Goal: Use online tool/utility: Utilize a website feature to perform a specific function

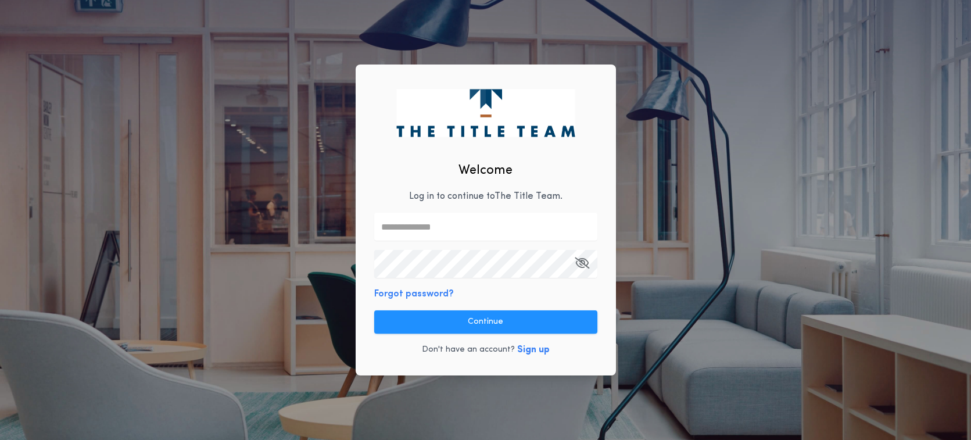
click at [436, 221] on input "text" at bounding box center [485, 227] width 223 height 28
type input "**********"
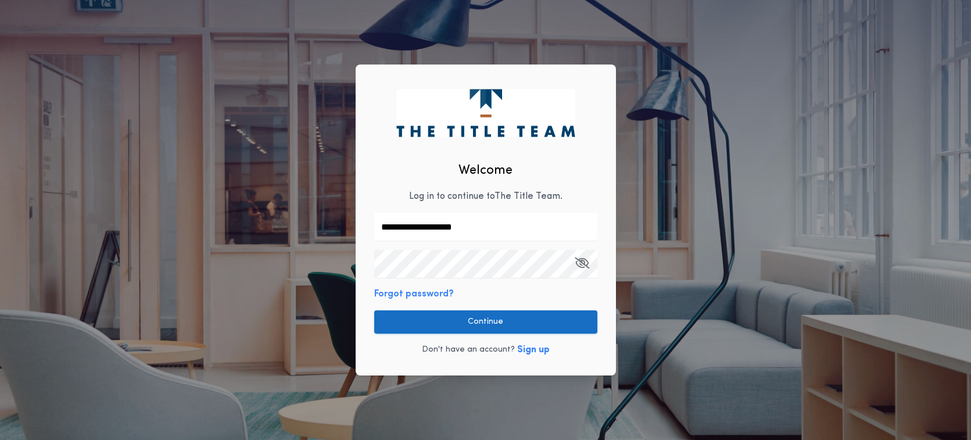
click at [483, 321] on button "Continue" at bounding box center [485, 321] width 223 height 23
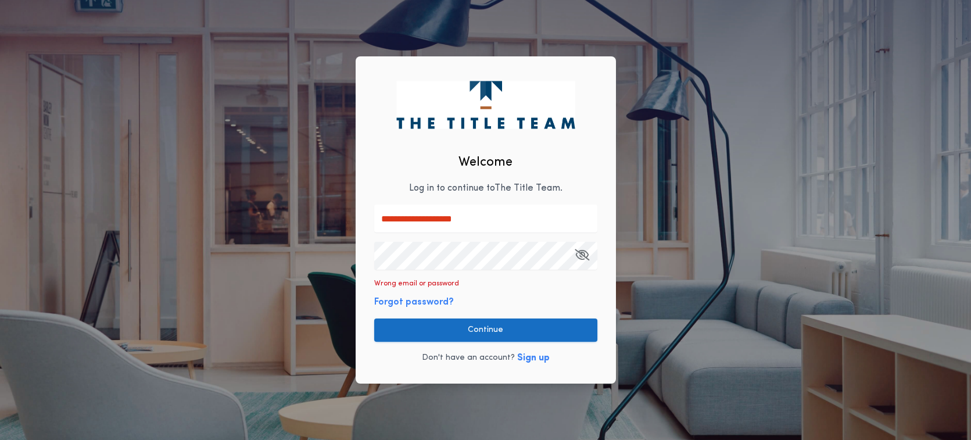
click at [508, 328] on button "Continue" at bounding box center [485, 329] width 223 height 23
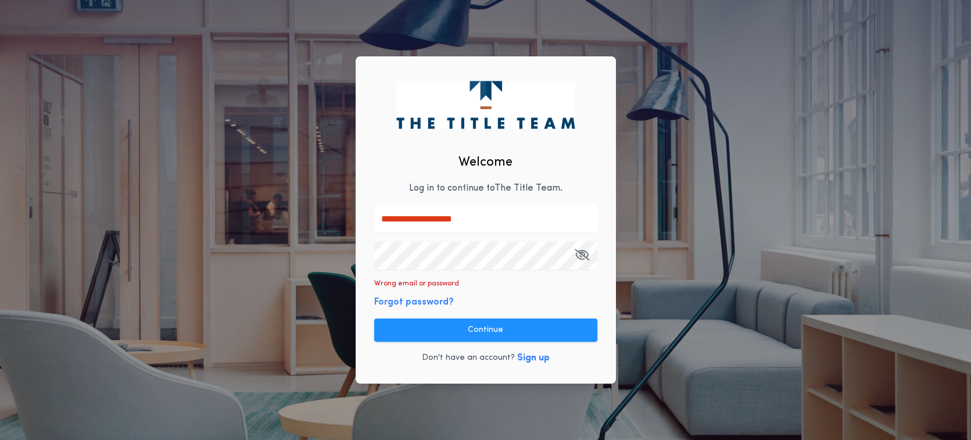
click at [418, 304] on button "Forgot password?" at bounding box center [414, 302] width 80 height 14
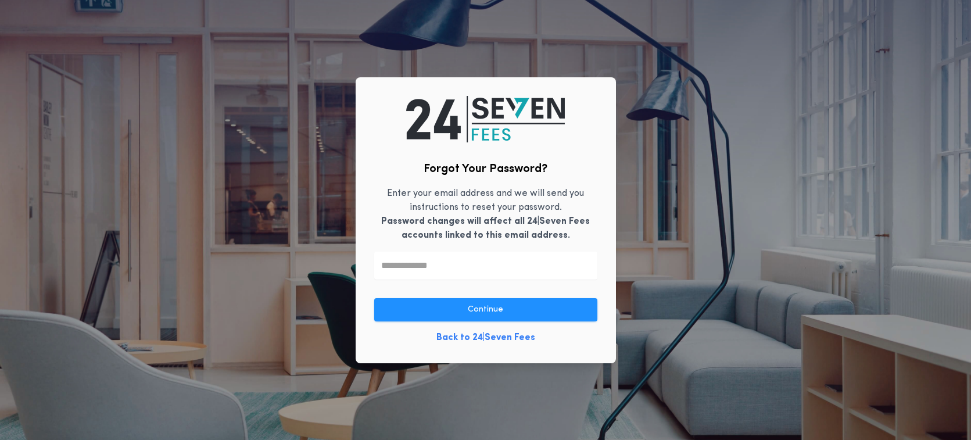
click at [449, 272] on input "text" at bounding box center [485, 266] width 223 height 28
type input "**********"
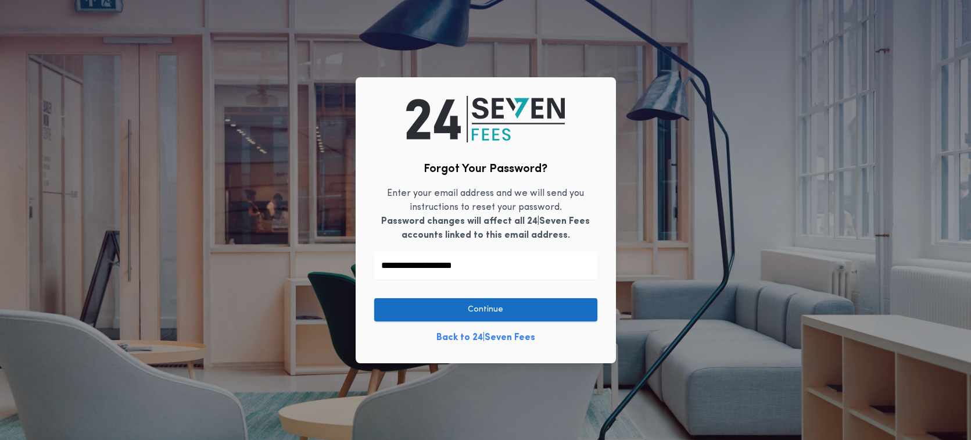
click at [465, 312] on button "Continue" at bounding box center [485, 309] width 223 height 23
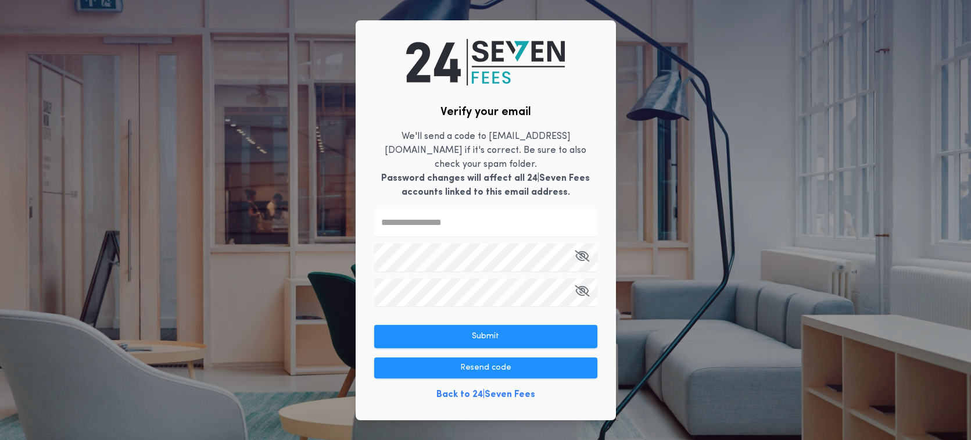
click at [442, 214] on input "text" at bounding box center [485, 223] width 223 height 28
click at [478, 224] on input "text" at bounding box center [485, 223] width 223 height 28
type input "******"
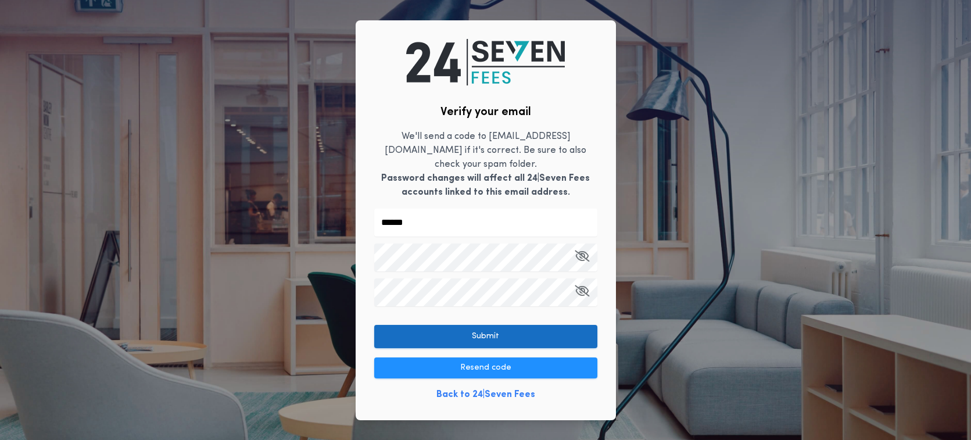
click at [482, 329] on button "Submit" at bounding box center [485, 336] width 223 height 23
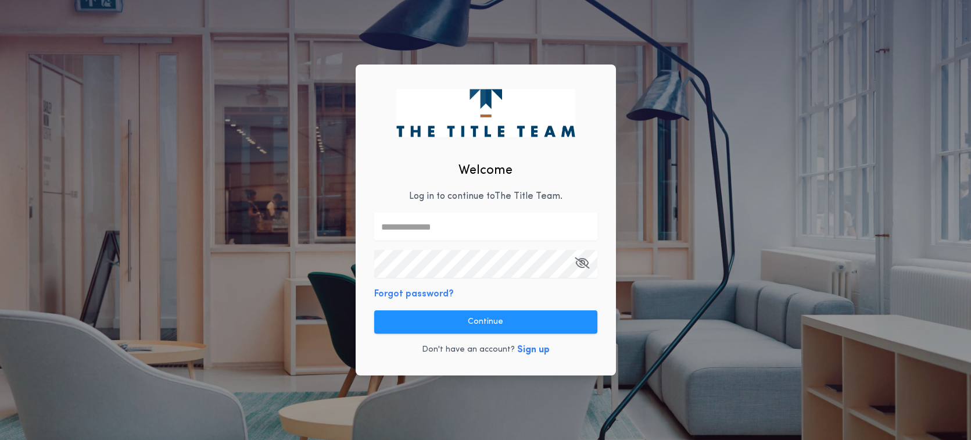
click at [460, 229] on input "text" at bounding box center [485, 227] width 223 height 28
type input "**********"
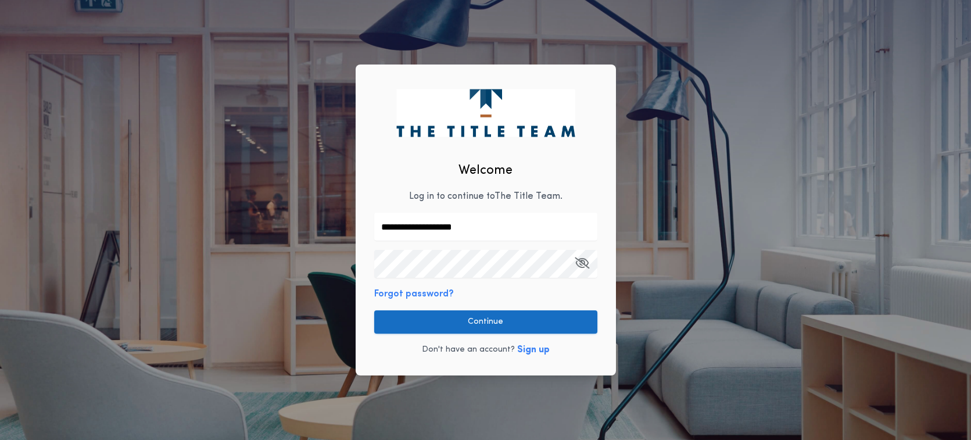
click at [477, 315] on button "Continue" at bounding box center [485, 321] width 223 height 23
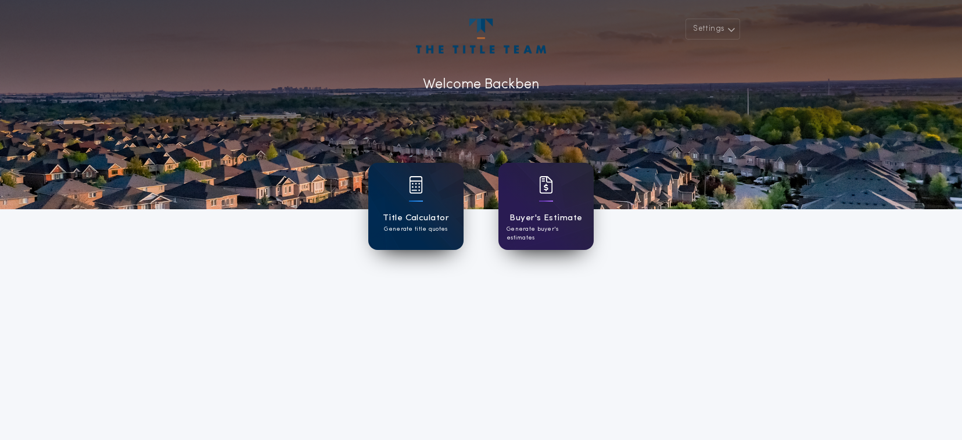
click at [424, 211] on h1 "Title Calculator" at bounding box center [416, 217] width 66 height 13
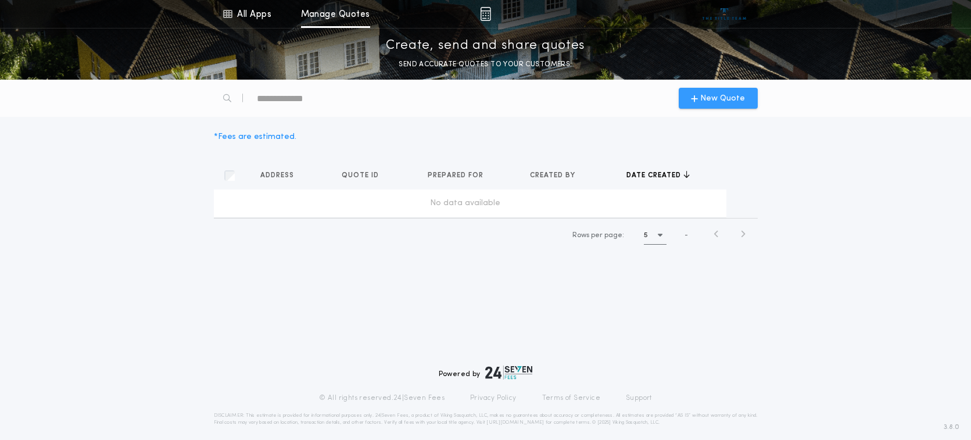
click at [728, 99] on span "New Quote" at bounding box center [722, 98] width 45 height 12
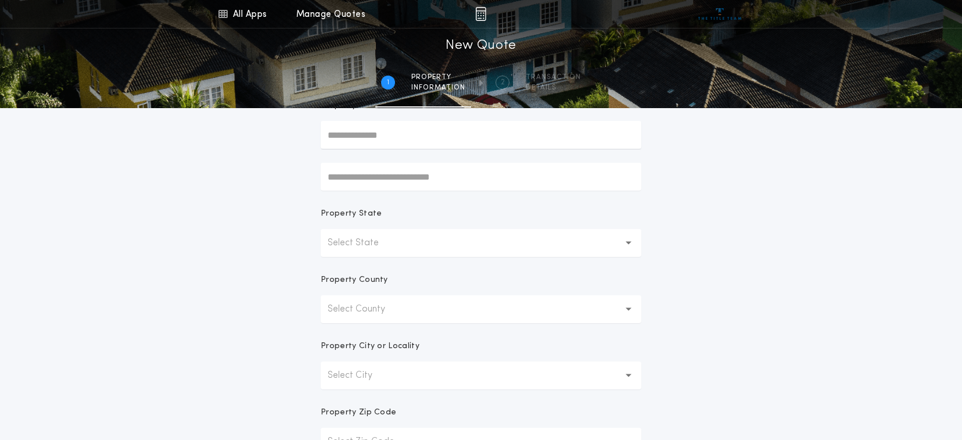
scroll to position [174, 0]
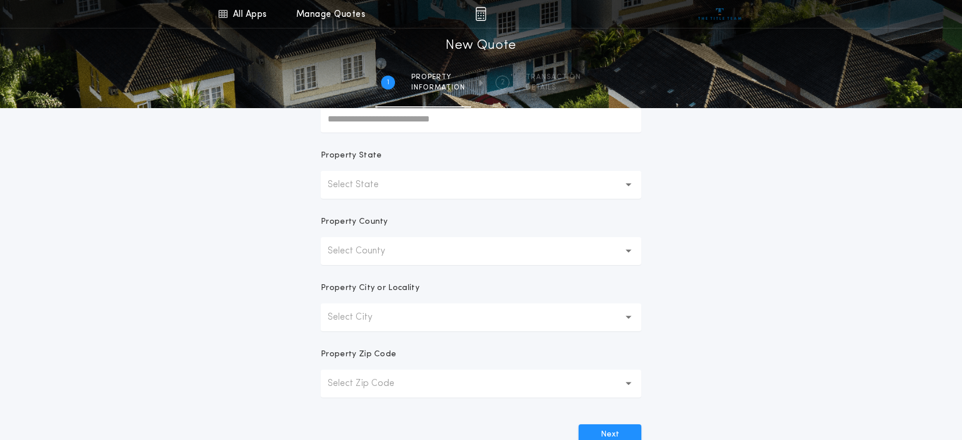
click at [467, 188] on button "Select State" at bounding box center [481, 185] width 321 height 28
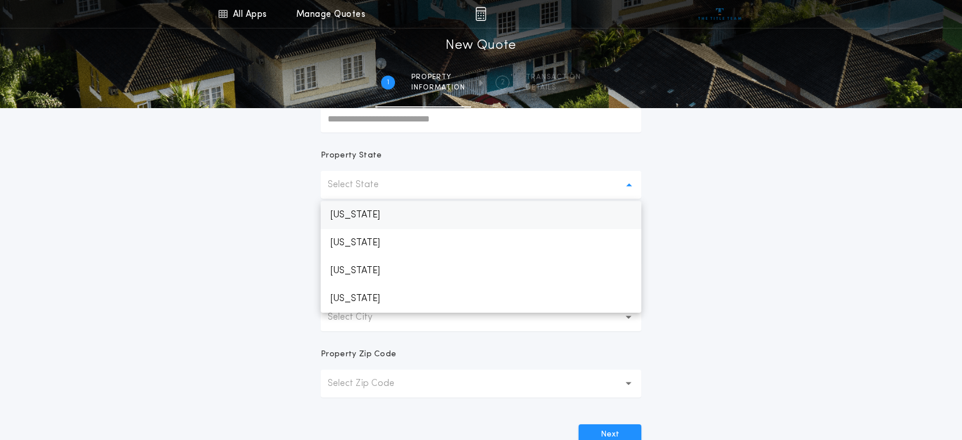
click at [459, 218] on p "[US_STATE]" at bounding box center [481, 215] width 321 height 28
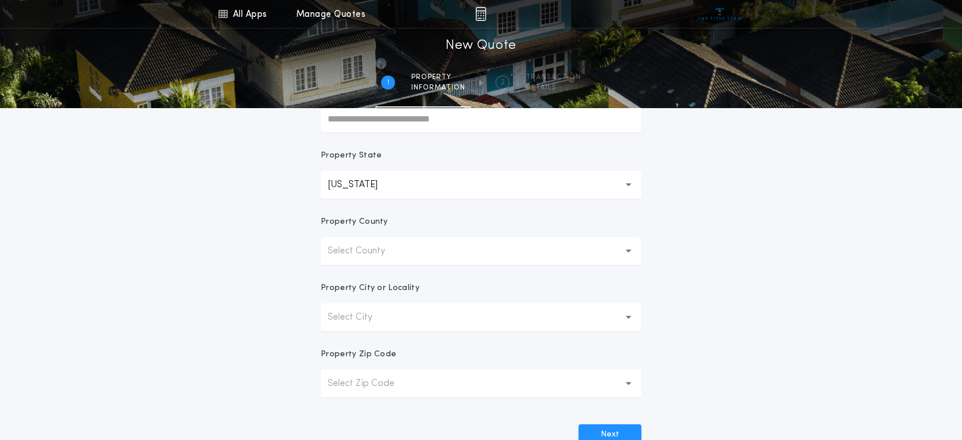
click at [444, 252] on button "Select County" at bounding box center [481, 251] width 321 height 28
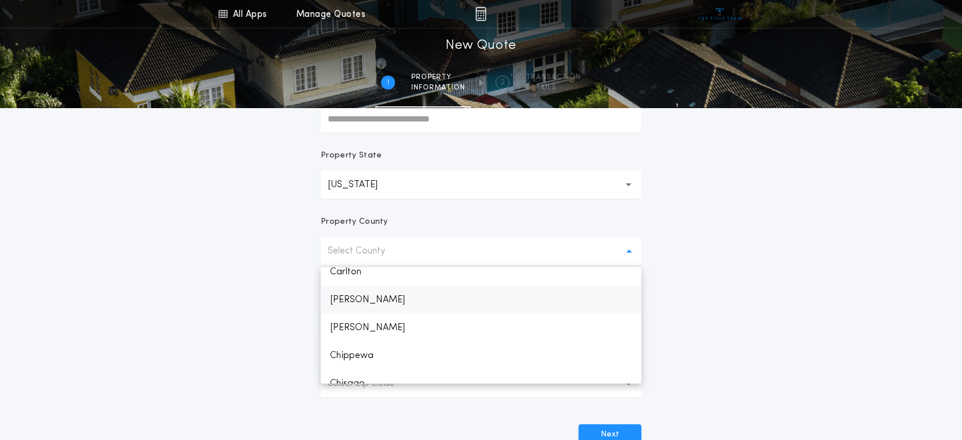
scroll to position [290, 0]
click at [371, 353] on p "Clay" at bounding box center [481, 353] width 321 height 28
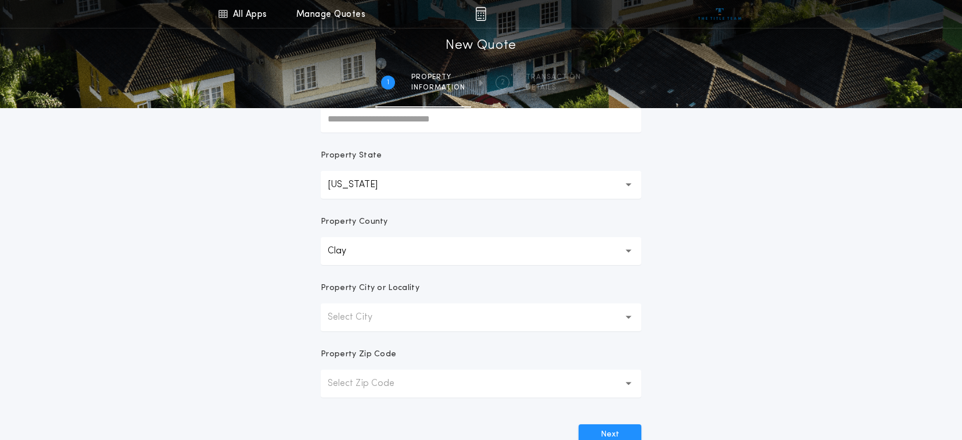
click at [388, 317] on p "Select City" at bounding box center [359, 317] width 63 height 14
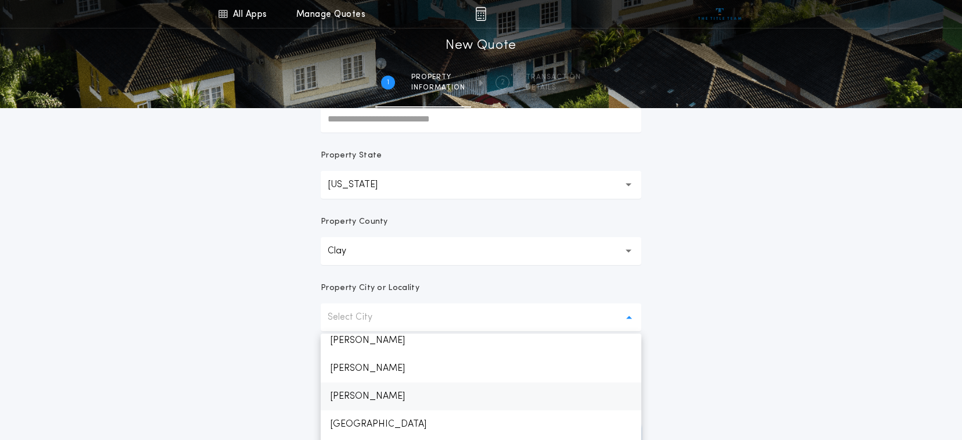
scroll to position [232, 0]
click at [386, 395] on p "Glyndon" at bounding box center [481, 394] width 321 height 28
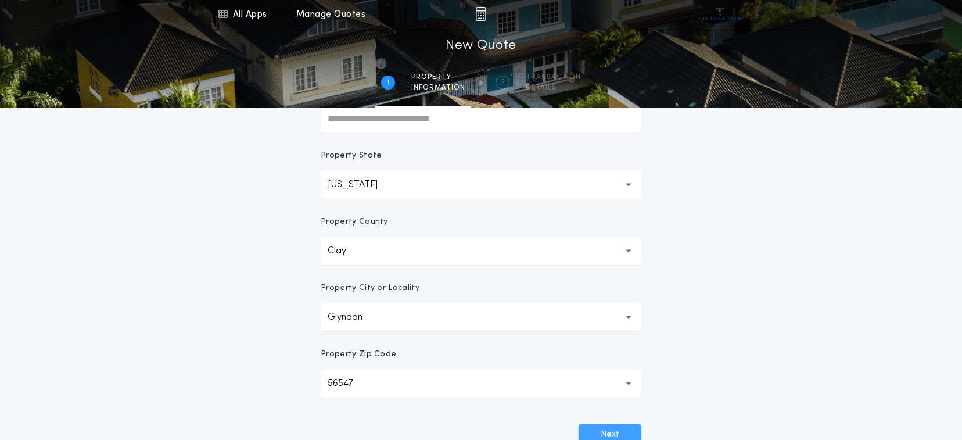
click at [629, 432] on button "Next" at bounding box center [610, 434] width 63 height 21
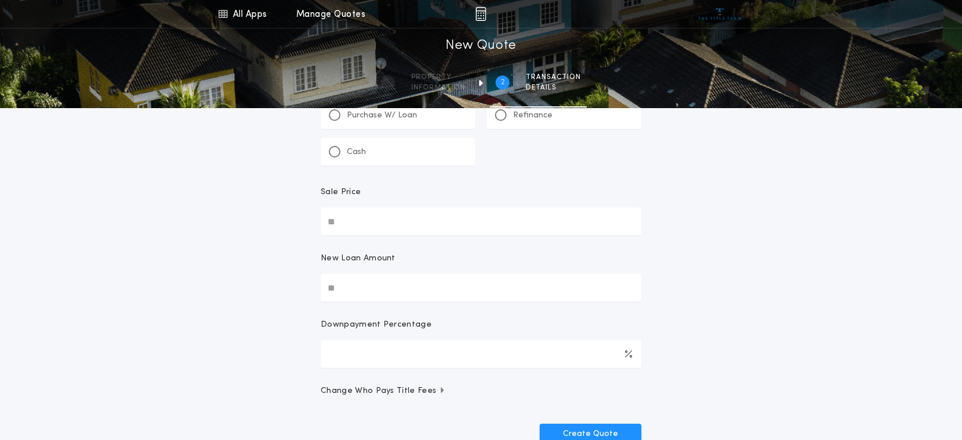
scroll to position [0, 0]
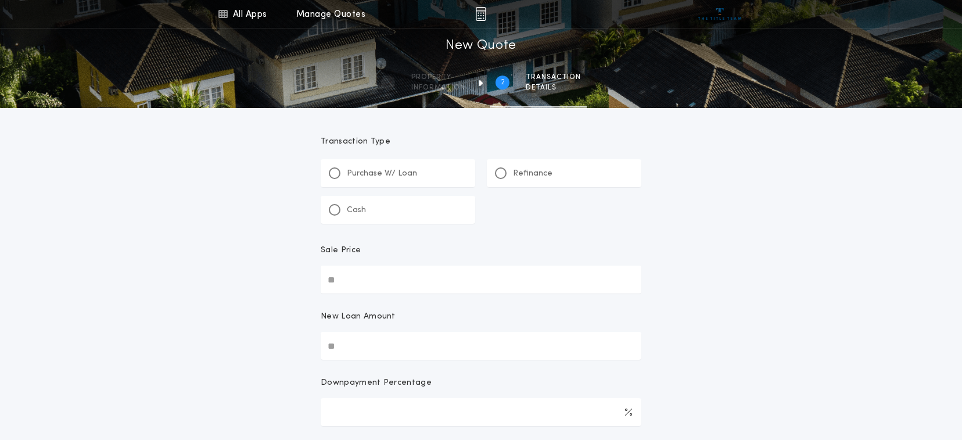
click at [373, 175] on p "Purchase W/ Loan" at bounding box center [382, 174] width 70 height 12
click at [401, 272] on input "Sale Price" at bounding box center [481, 280] width 321 height 28
click at [533, 169] on p "Refinance" at bounding box center [533, 174] width 40 height 12
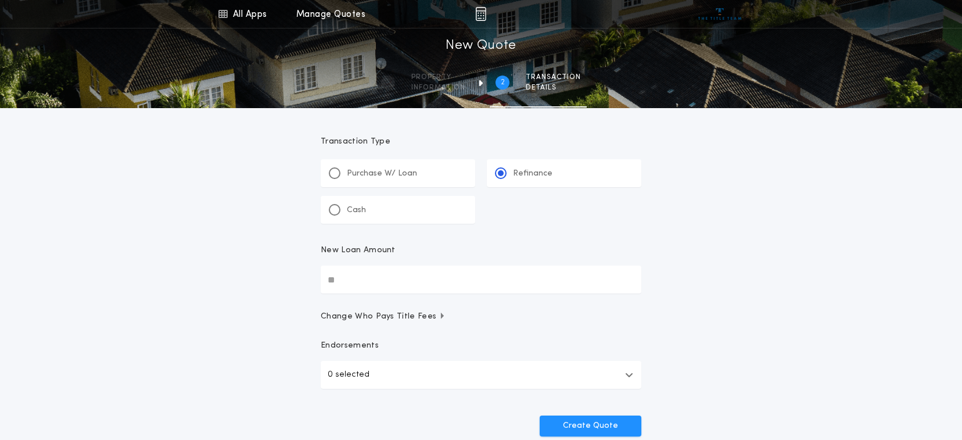
click at [428, 275] on input "New Loan Amount" at bounding box center [481, 280] width 321 height 28
type input "********"
click at [579, 418] on button "Create Quote" at bounding box center [591, 425] width 102 height 21
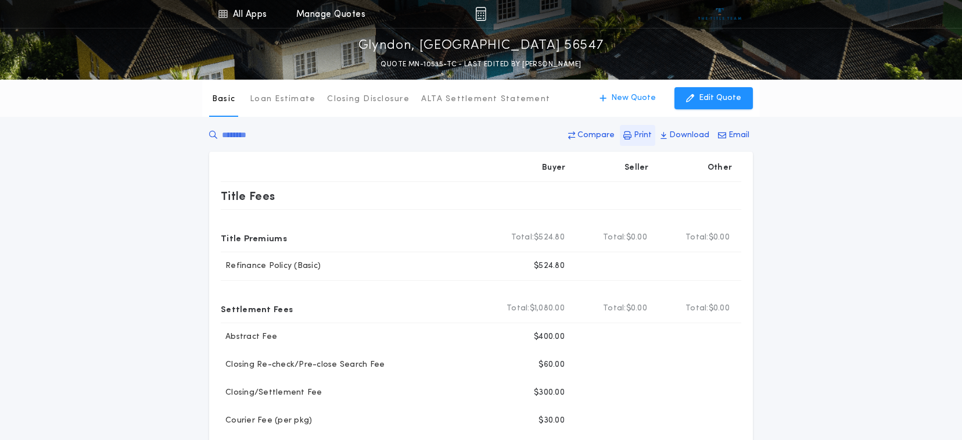
click at [644, 132] on p "Print" at bounding box center [643, 136] width 18 height 12
